Goal: Task Accomplishment & Management: Use online tool/utility

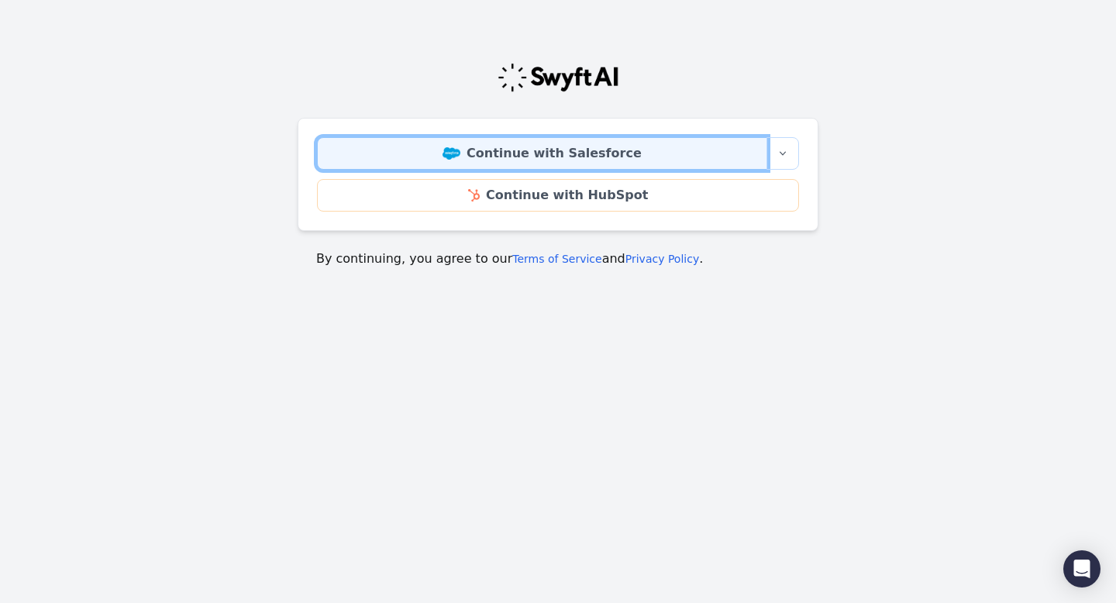
click at [529, 158] on link "Continue with Salesforce" at bounding box center [542, 153] width 450 height 33
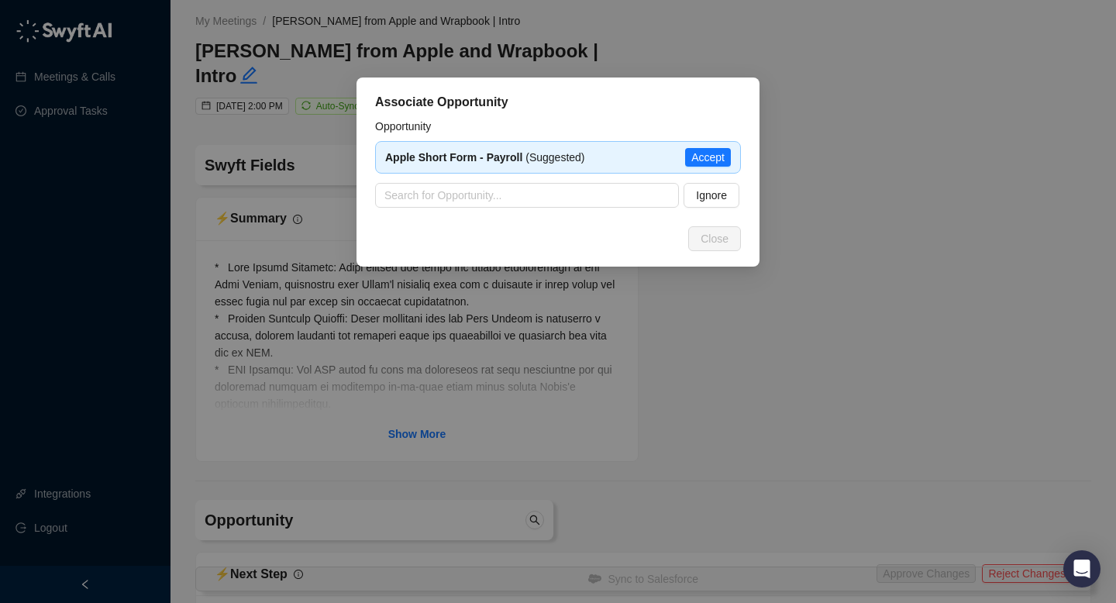
click at [619, 162] on div "Apple Short Form - Payroll (Suggested)" at bounding box center [535, 157] width 300 height 17
click at [479, 153] on strong "Apple Short Form - Payroll" at bounding box center [453, 157] width 137 height 12
